Goal: Task Accomplishment & Management: Complete application form

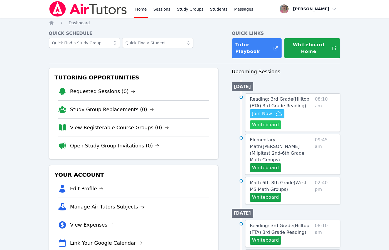
click at [272, 122] on button "Whiteboard" at bounding box center [265, 124] width 31 height 9
click at [275, 124] on button "Whiteboard" at bounding box center [265, 124] width 31 height 9
click at [272, 112] on span "Join Now" at bounding box center [267, 113] width 30 height 7
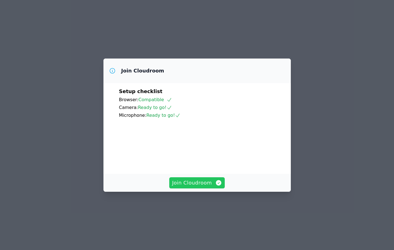
click at [200, 187] on span "Join Cloudroom" at bounding box center [197, 183] width 50 height 8
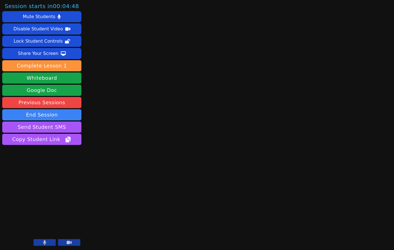
click at [40, 241] on button at bounding box center [44, 242] width 22 height 7
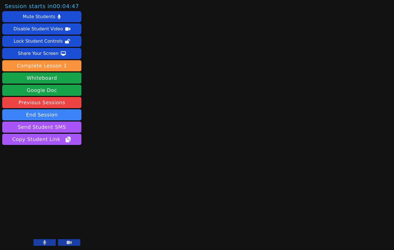
click at [40, 241] on button at bounding box center [44, 242] width 22 height 7
click at [42, 241] on button at bounding box center [44, 242] width 22 height 7
click at [47, 240] on button at bounding box center [44, 242] width 22 height 7
click at [47, 241] on icon at bounding box center [45, 242] width 6 height 4
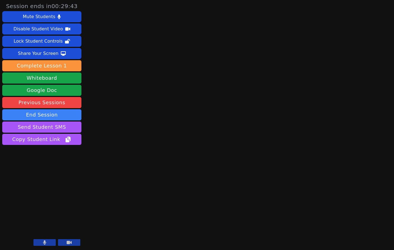
click at [41, 241] on button at bounding box center [44, 242] width 22 height 7
click at [46, 244] on icon at bounding box center [45, 242] width 6 height 4
click at [51, 242] on button at bounding box center [44, 242] width 22 height 7
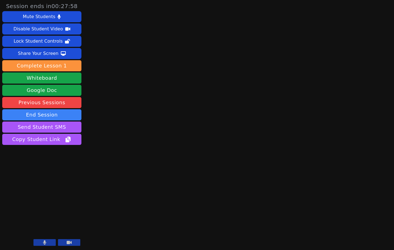
click at [51, 242] on button at bounding box center [44, 242] width 22 height 7
click at [48, 244] on button at bounding box center [44, 242] width 22 height 7
click at [78, 182] on aside "Session ends in 00:24:45 Mute Students Disable Student Video Lock Student Contr…" at bounding box center [42, 125] width 84 height 250
click at [47, 241] on icon at bounding box center [45, 242] width 6 height 4
click at [46, 242] on button at bounding box center [44, 242] width 22 height 7
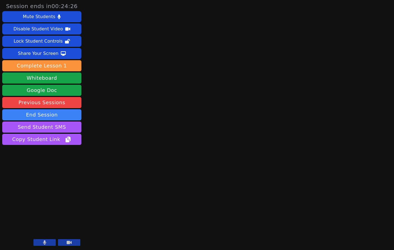
click at [46, 242] on icon at bounding box center [44, 242] width 3 height 4
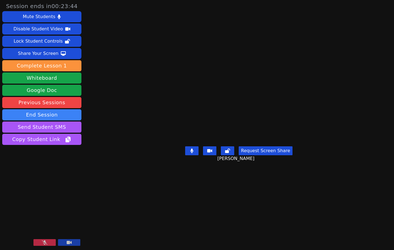
drag, startPoint x: 116, startPoint y: 191, endPoint x: 85, endPoint y: 215, distance: 39.4
click at [116, 190] on div "Session ends in 00:23:44 Mute Students Disable Student Video Lock Student Contr…" at bounding box center [197, 125] width 394 height 250
click at [49, 243] on button at bounding box center [44, 242] width 22 height 7
click at [50, 174] on aside "Session ends in 00:09:00 Mute Students Disable Student Video Lock Student Contr…" at bounding box center [42, 125] width 84 height 250
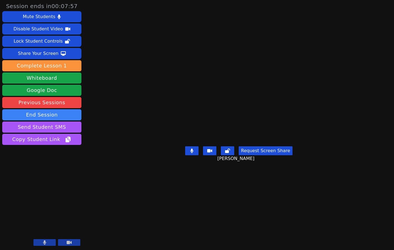
click at [40, 243] on button at bounding box center [44, 242] width 22 height 7
click at [151, 225] on main "[PERSON_NAME] Request Screen Share [PERSON_NAME]" at bounding box center [238, 125] width 175 height 250
click at [48, 241] on button at bounding box center [44, 242] width 22 height 7
click at [49, 241] on button at bounding box center [44, 242] width 22 height 7
click at [152, 214] on main "[PERSON_NAME] Request Screen Share [PERSON_NAME]" at bounding box center [238, 125] width 175 height 250
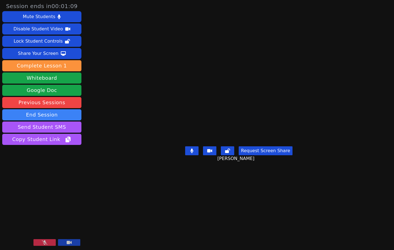
click at [44, 238] on video at bounding box center [41, 225] width 79 height 45
click at [44, 239] on video at bounding box center [41, 225] width 79 height 45
click at [44, 240] on button at bounding box center [44, 242] width 22 height 7
click at [49, 171] on aside "Session ends in 00:00:42 Mute Students Disable Student Video Lock Student Contr…" at bounding box center [42, 125] width 84 height 250
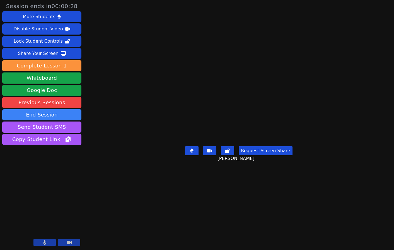
click at [81, 12] on div "Mute Students Disable Student Video Lock Student Controls Share Your Screen dow…" at bounding box center [41, 78] width 79 height 135
click at [64, 171] on aside "Session ends in 00:00:22 Mute Students Disable Student Video Lock Student Contr…" at bounding box center [42, 125] width 84 height 250
click at [64, 181] on aside "Session ends in 00:00:09 Mute Students Disable Student Video Lock Student Contr…" at bounding box center [42, 125] width 84 height 250
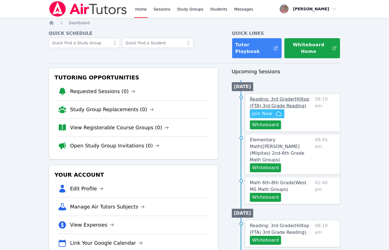
click at [260, 101] on span "Reading: 3rd Grade ( Hilltop (FTA) 3rd Grade Reading )" at bounding box center [280, 102] width 60 height 12
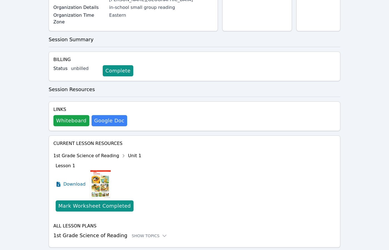
scroll to position [115, 0]
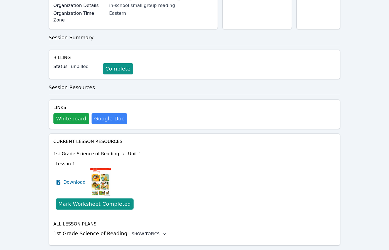
click at [138, 231] on div "Show Topics" at bounding box center [150, 234] width 36 height 6
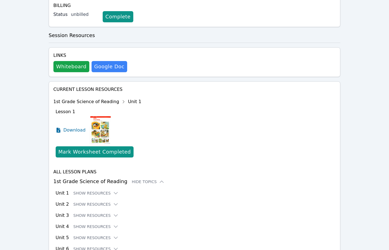
scroll to position [183, 0]
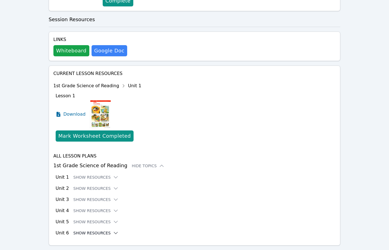
click at [82, 230] on button "Show Resources" at bounding box center [96, 233] width 45 height 6
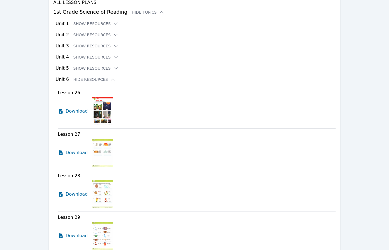
scroll to position [312, 0]
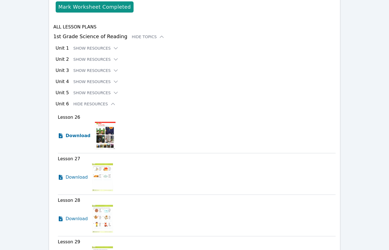
click at [77, 132] on span "Download" at bounding box center [78, 135] width 25 height 7
drag, startPoint x: 19, startPoint y: 24, endPoint x: 53, endPoint y: 12, distance: 35.5
click at [19, 24] on div "Home Sessions Study Groups Students Messages Open user menu Nola Dorman Open ma…" at bounding box center [194, 56] width 389 height 737
click at [25, 88] on div "Home Sessions Study Groups Students Messages Open user menu Nola Dorman Open ma…" at bounding box center [194, 56] width 389 height 737
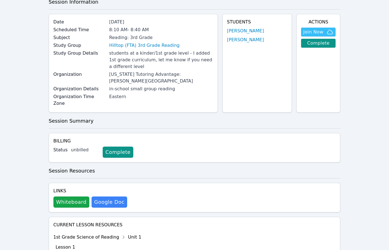
scroll to position [0, 0]
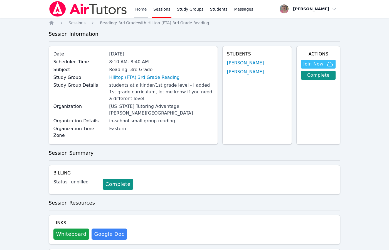
click at [138, 8] on link "Home" at bounding box center [141, 9] width 14 height 18
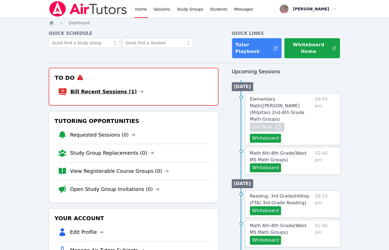
click at [83, 91] on link "Bill Recent Sessions (1)" at bounding box center [106, 92] width 73 height 8
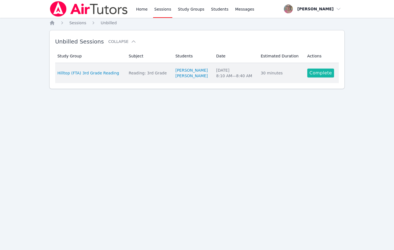
click at [311, 72] on link "Complete" at bounding box center [320, 73] width 27 height 9
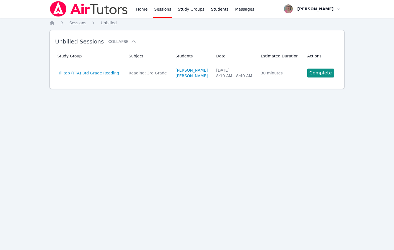
click at [311, 72] on div "Home Sessions Study Groups Students Messages Open user menu Nola Dorman Open ma…" at bounding box center [197, 125] width 394 height 250
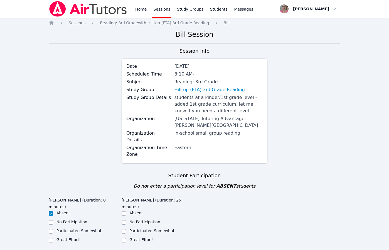
click at [143, 237] on label "Great Effort!" at bounding box center [142, 239] width 24 height 4
click at [126, 238] on input "Great Effort!" at bounding box center [124, 240] width 4 height 4
checkbox input "true"
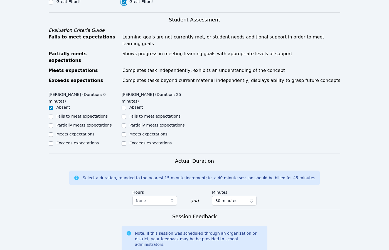
scroll to position [245, 0]
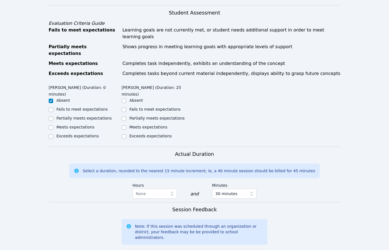
click at [145, 134] on label "Exceeds expectations" at bounding box center [151, 136] width 42 height 4
click at [126, 134] on input "Exceeds expectations" at bounding box center [124, 136] width 4 height 4
checkbox input "true"
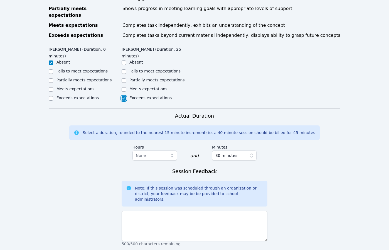
scroll to position [328, 0]
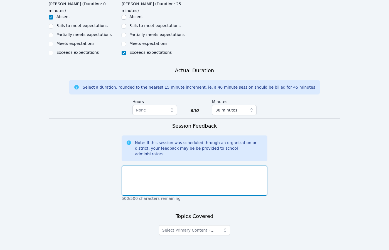
click at [217, 165] on textarea at bounding box center [195, 180] width 146 height 30
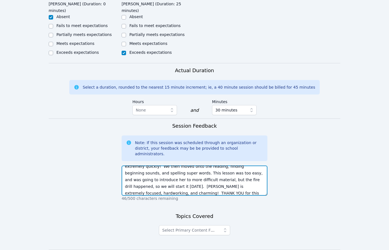
scroll to position [18, 0]
type textarea "We started out learning to use the whiteboard, and she learned extremely quickl…"
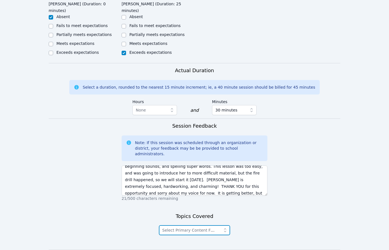
click at [194, 227] on span "Select Primary Content Focus" at bounding box center [189, 230] width 55 height 7
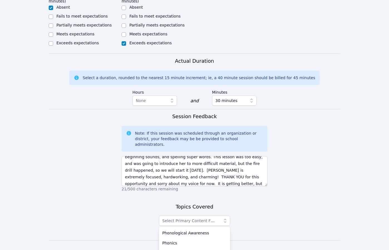
scroll to position [345, 0]
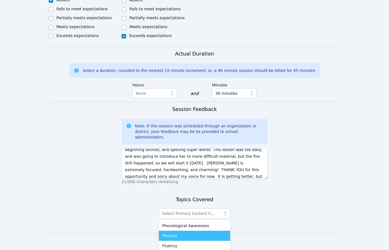
click at [198, 233] on div "Phonics" at bounding box center [194, 236] width 65 height 6
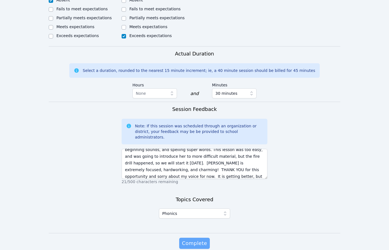
click at [199, 239] on span "Complete" at bounding box center [194, 243] width 25 height 8
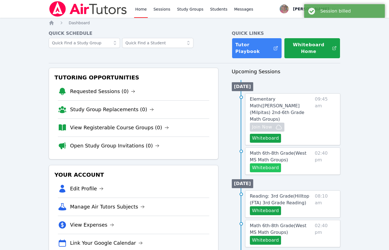
click at [266, 163] on button "Whiteboard" at bounding box center [265, 167] width 31 height 9
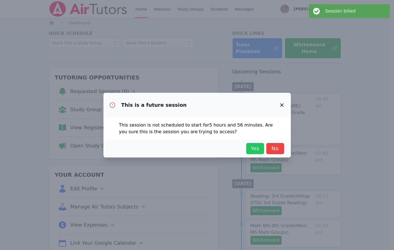
click at [254, 148] on span "Yes" at bounding box center [255, 149] width 12 height 8
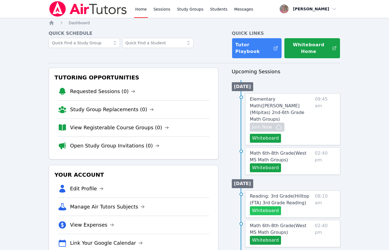
click at [262, 206] on button "Whiteboard" at bounding box center [265, 210] width 31 height 9
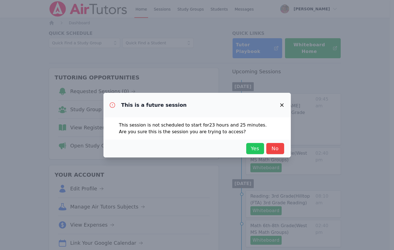
click at [257, 148] on span "Yes" at bounding box center [255, 149] width 12 height 8
